Goal: Find specific page/section: Find specific page/section

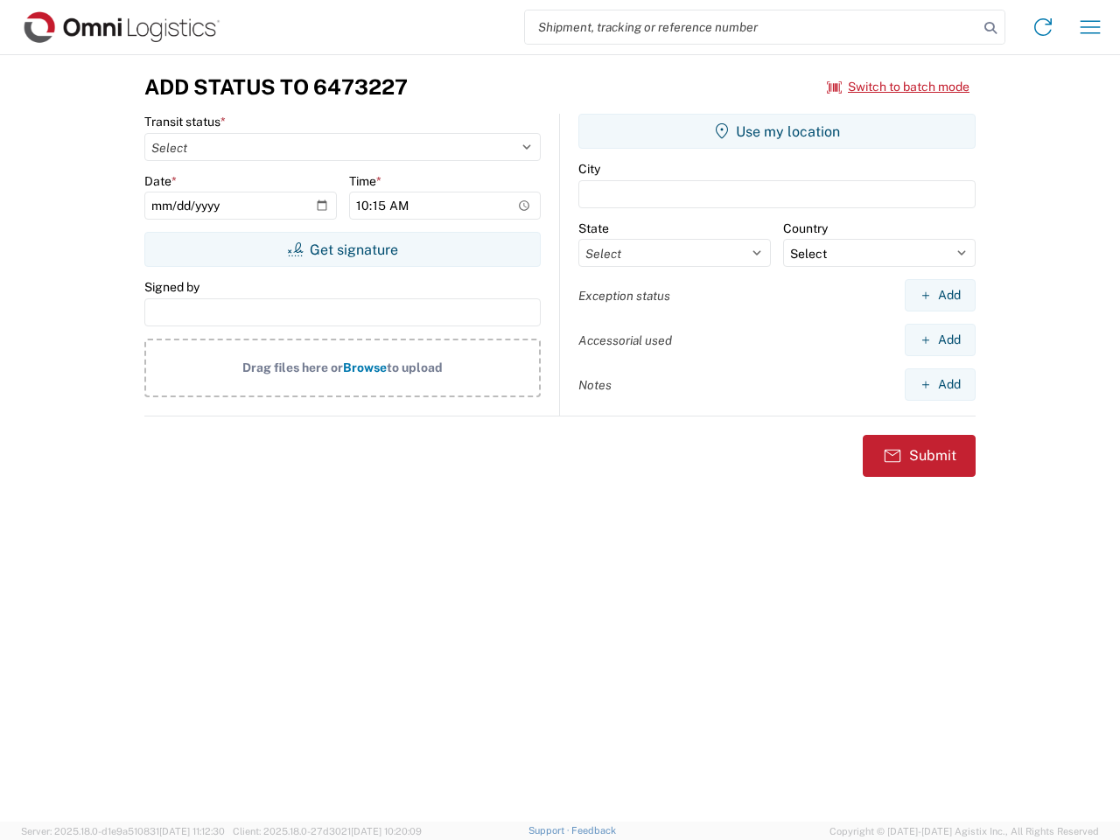
click at [751, 27] on input "search" at bounding box center [751, 26] width 453 height 33
click at [990, 28] on icon at bounding box center [990, 28] width 24 height 24
click at [1043, 27] on icon at bounding box center [1043, 27] width 28 height 28
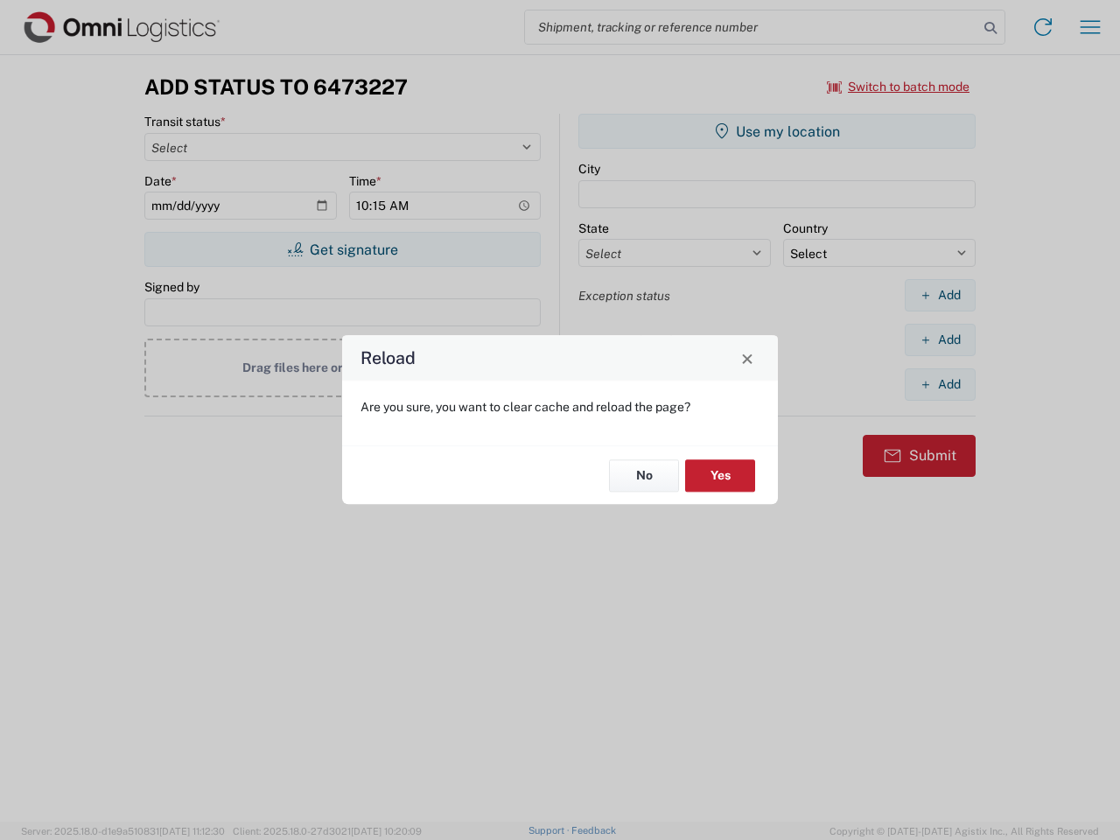
click at [898, 87] on div "Reload Are you sure, you want to clear cache and reload the page? No Yes" at bounding box center [560, 420] width 1120 height 840
click at [342, 249] on div "Reload Are you sure, you want to clear cache and reload the page? No Yes" at bounding box center [560, 420] width 1120 height 840
click at [777, 131] on div "Reload Are you sure, you want to clear cache and reload the page? No Yes" at bounding box center [560, 420] width 1120 height 840
click at [940, 295] on div "Reload Are you sure, you want to clear cache and reload the page? No Yes" at bounding box center [560, 420] width 1120 height 840
click at [940, 339] on div "Reload Are you sure, you want to clear cache and reload the page? No Yes" at bounding box center [560, 420] width 1120 height 840
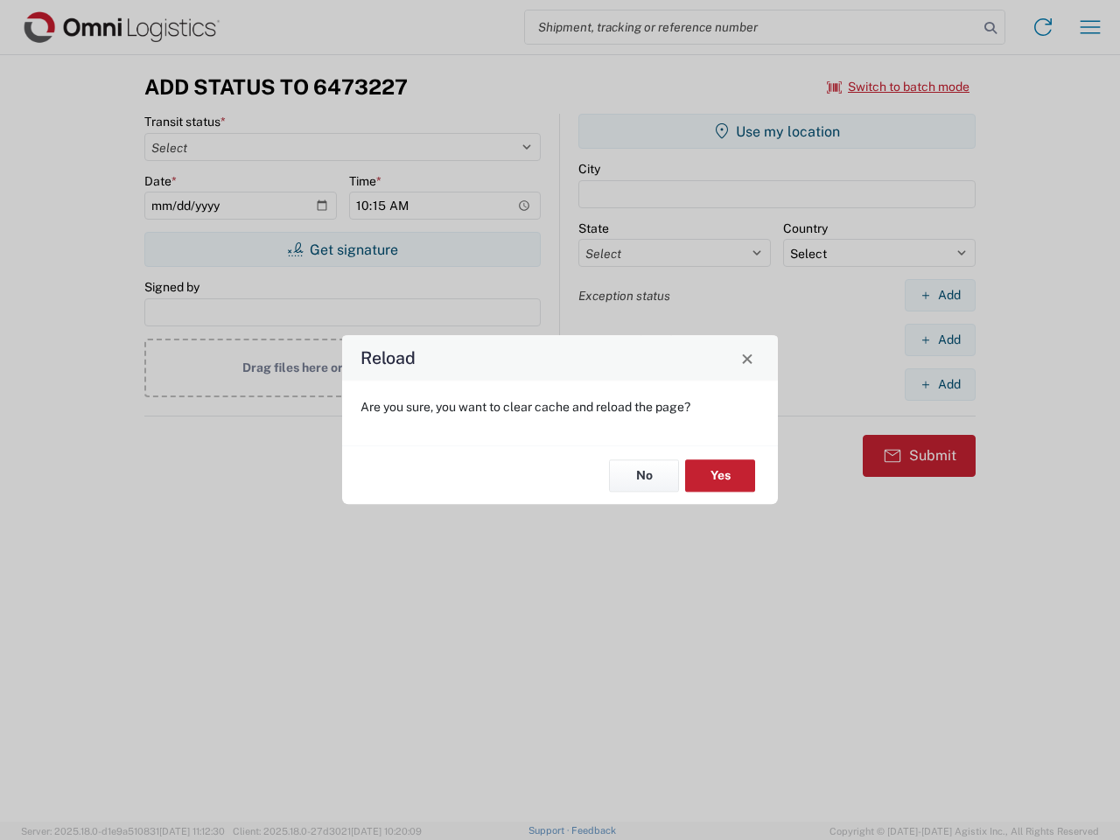
click at [940, 384] on div "Reload Are you sure, you want to clear cache and reload the page? No Yes" at bounding box center [560, 420] width 1120 height 840
